Goal: Information Seeking & Learning: Learn about a topic

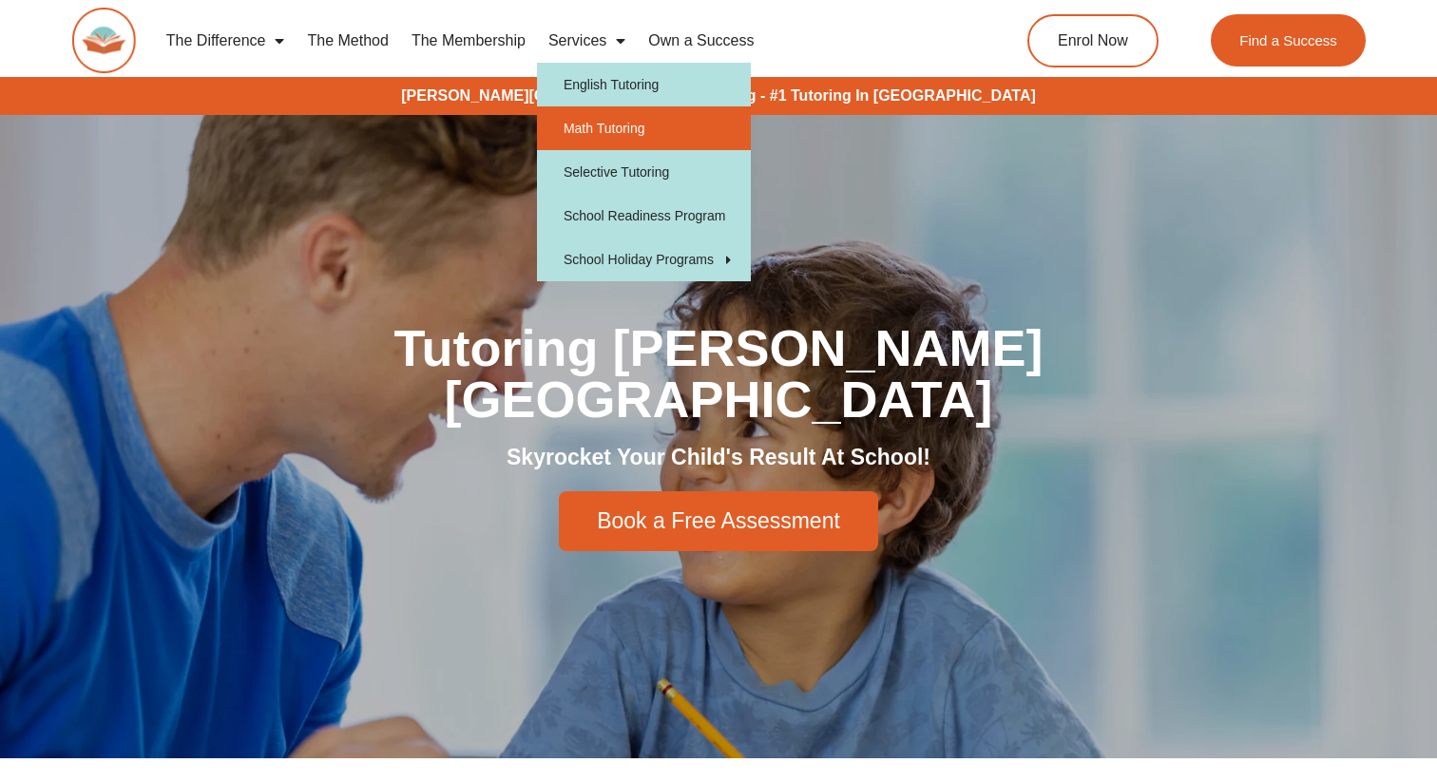
click at [628, 139] on link "Math Tutoring" at bounding box center [644, 128] width 214 height 44
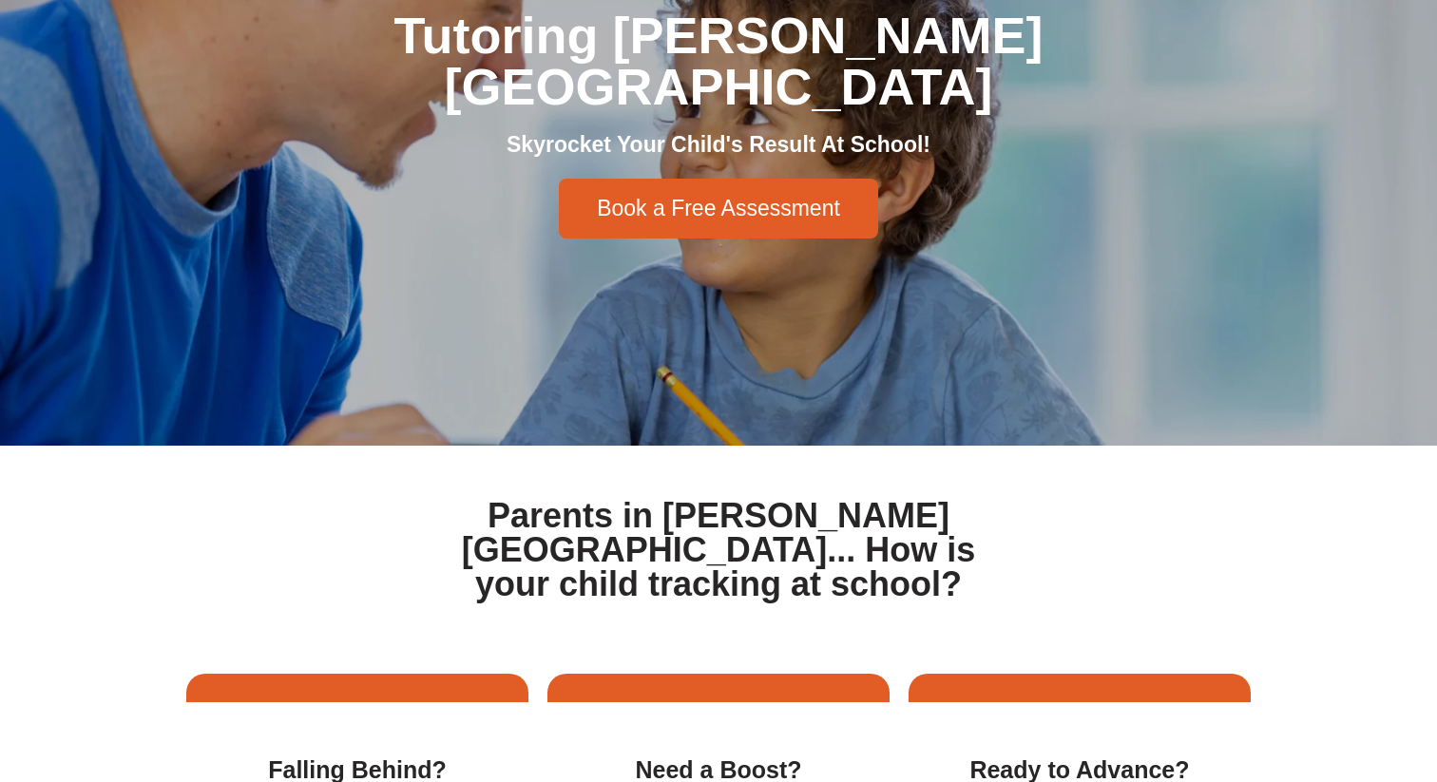
scroll to position [99, 0]
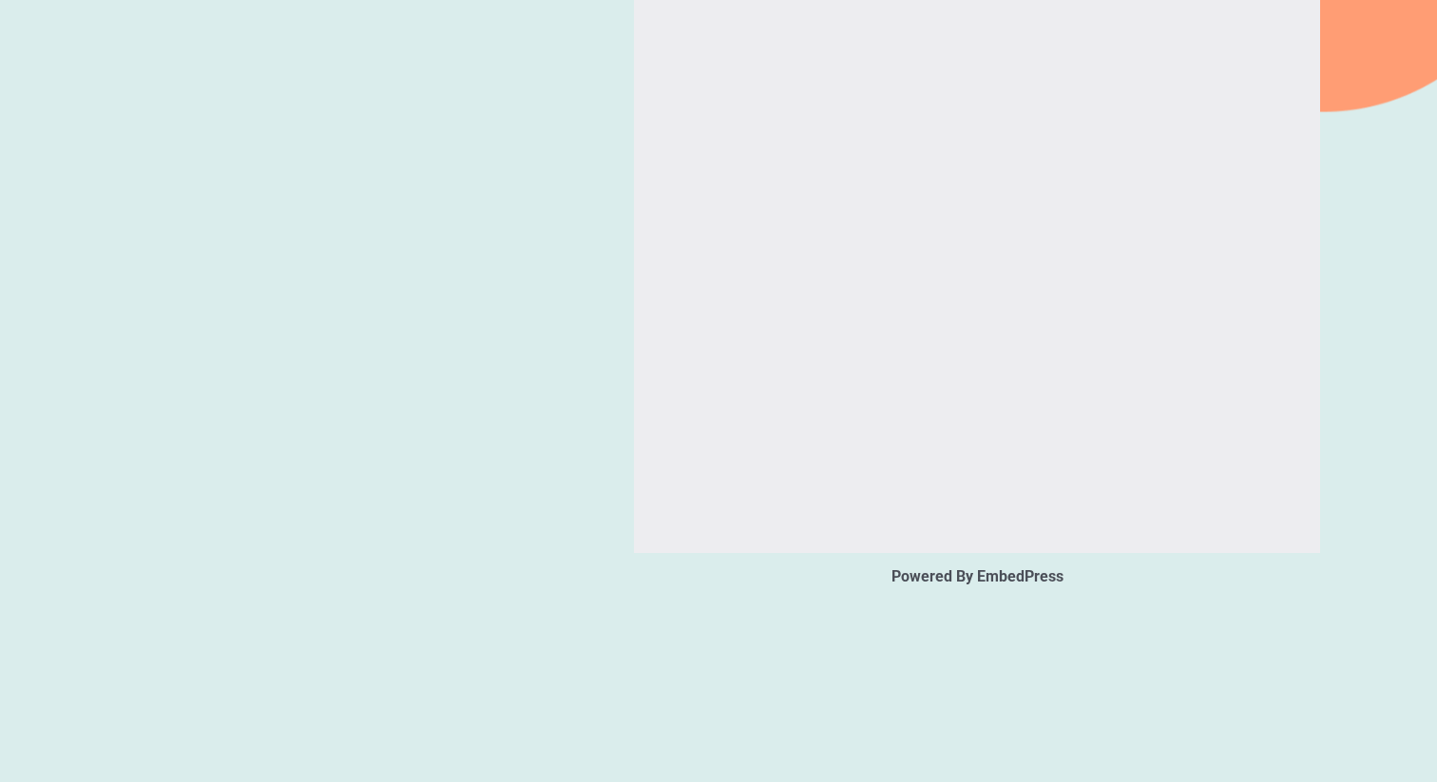
scroll to position [2009, 0]
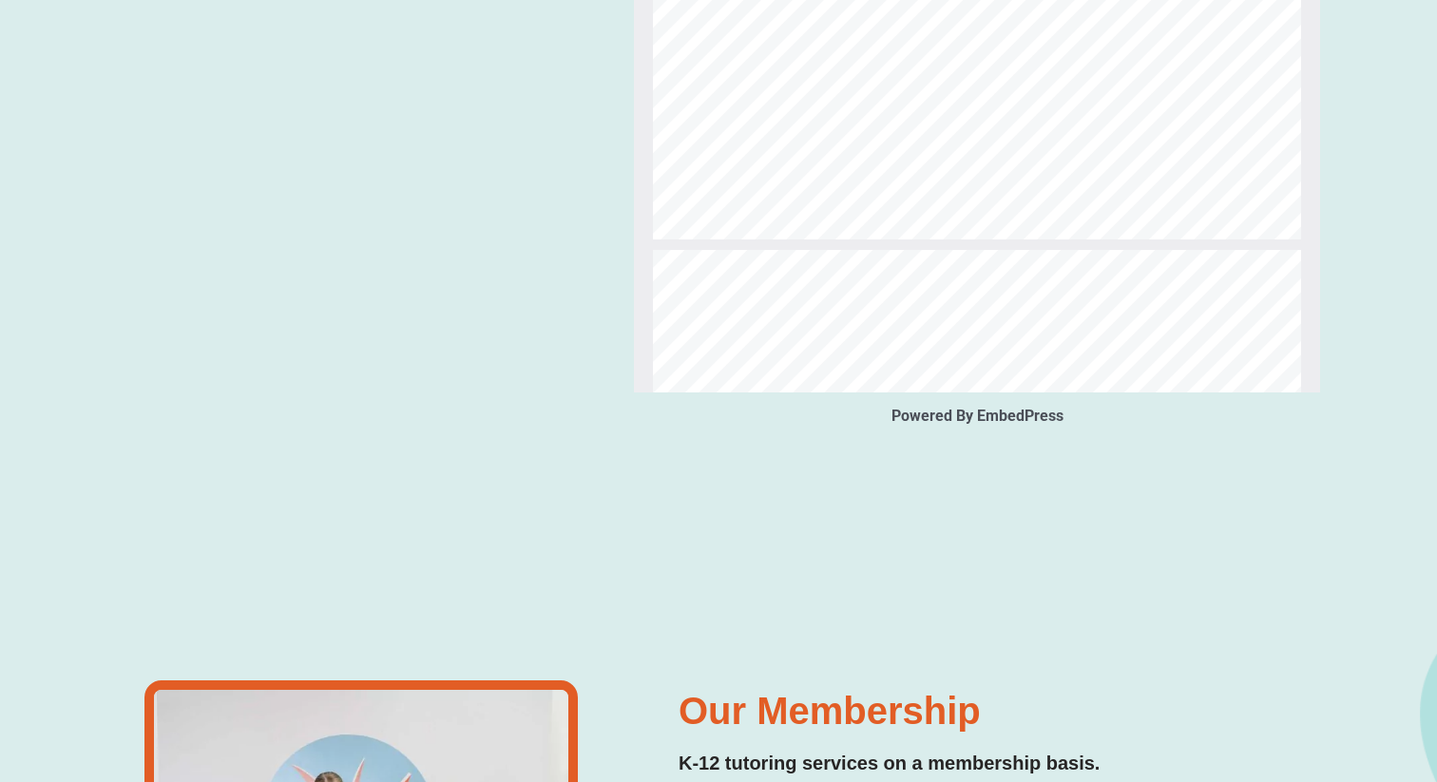
type input "*"
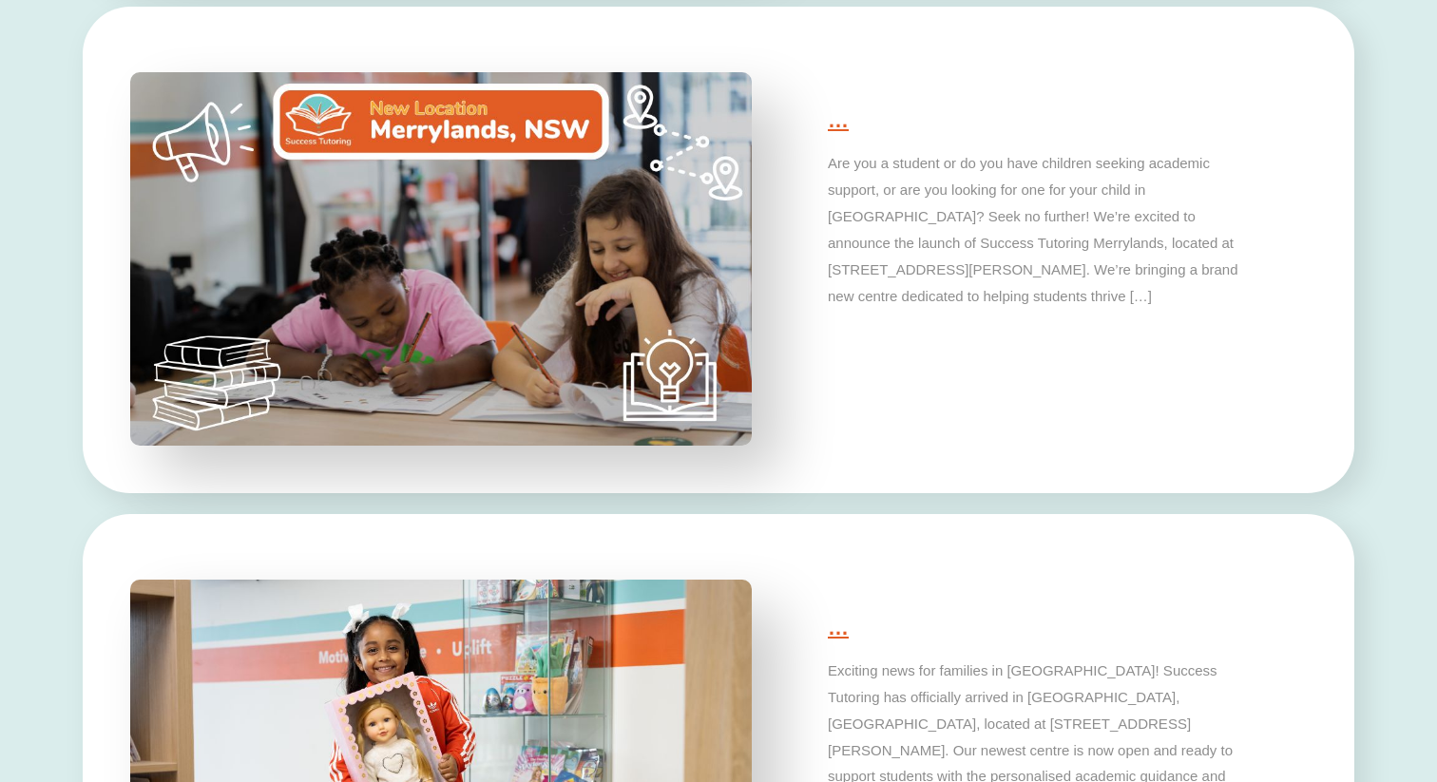
scroll to position [4603, 0]
